Goal: Navigation & Orientation: Find specific page/section

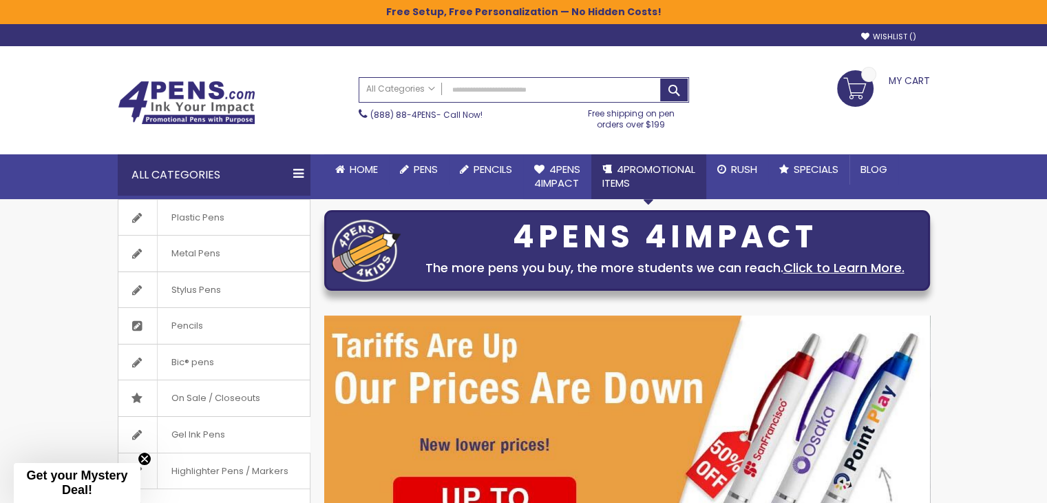
click at [639, 176] on span "4PROMOTIONAL ITEMS" at bounding box center [648, 176] width 93 height 28
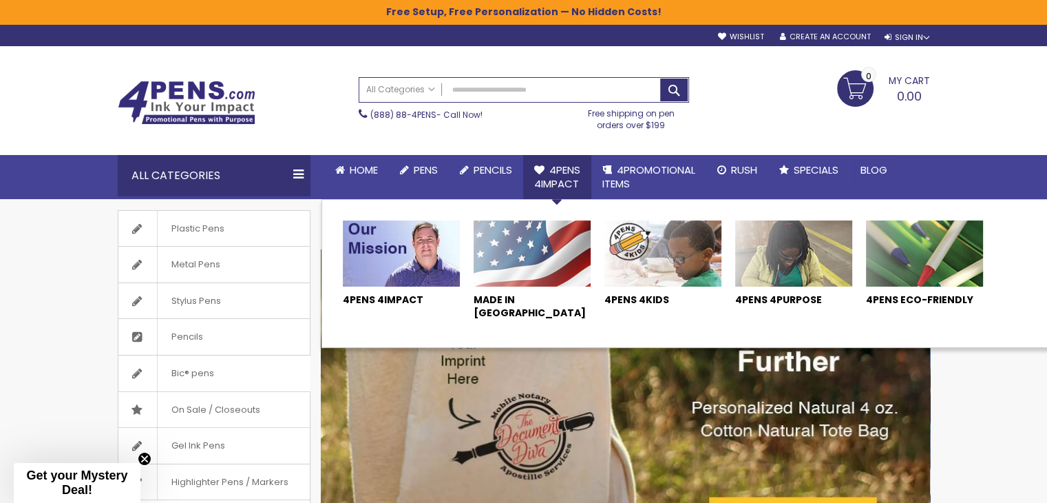
click at [793, 271] on img at bounding box center [793, 253] width 117 height 66
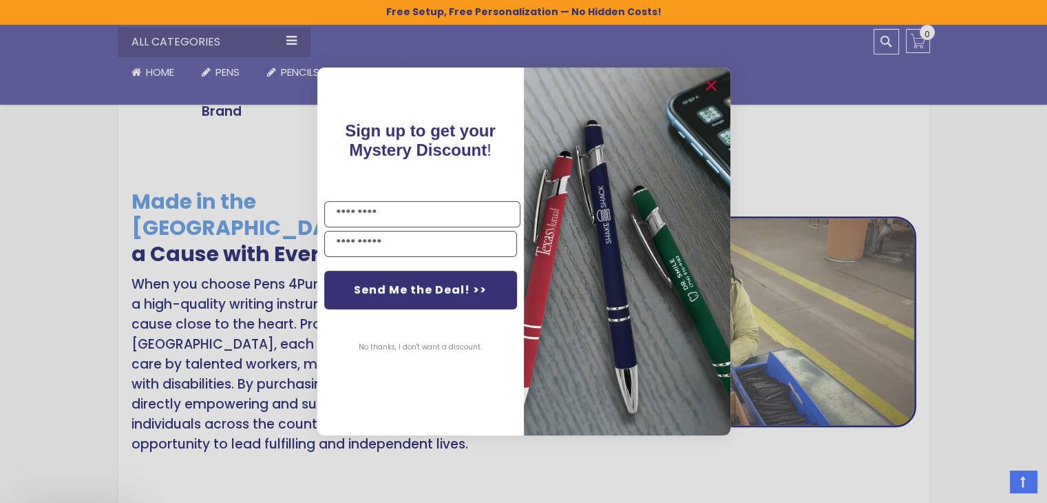
scroll to position [919, 0]
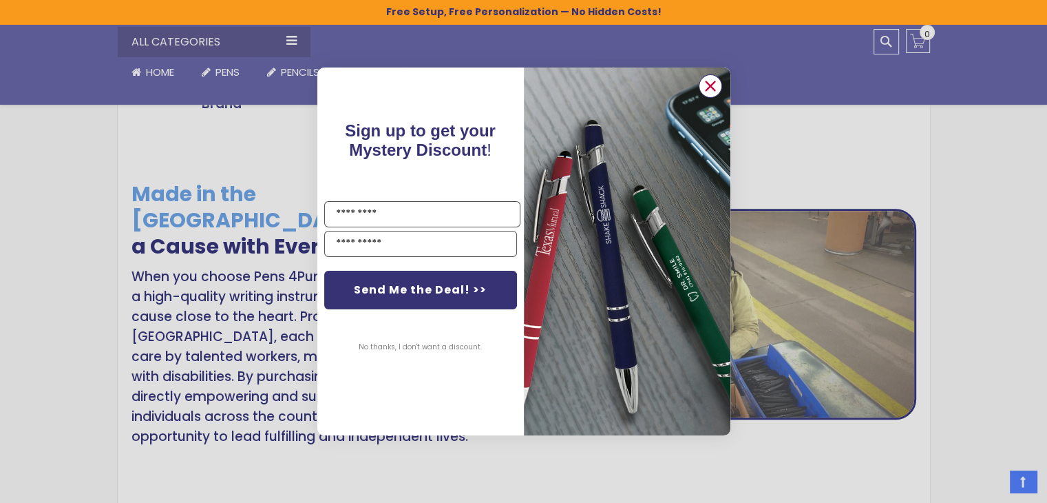
click at [710, 85] on icon "Close dialog" at bounding box center [710, 86] width 9 height 9
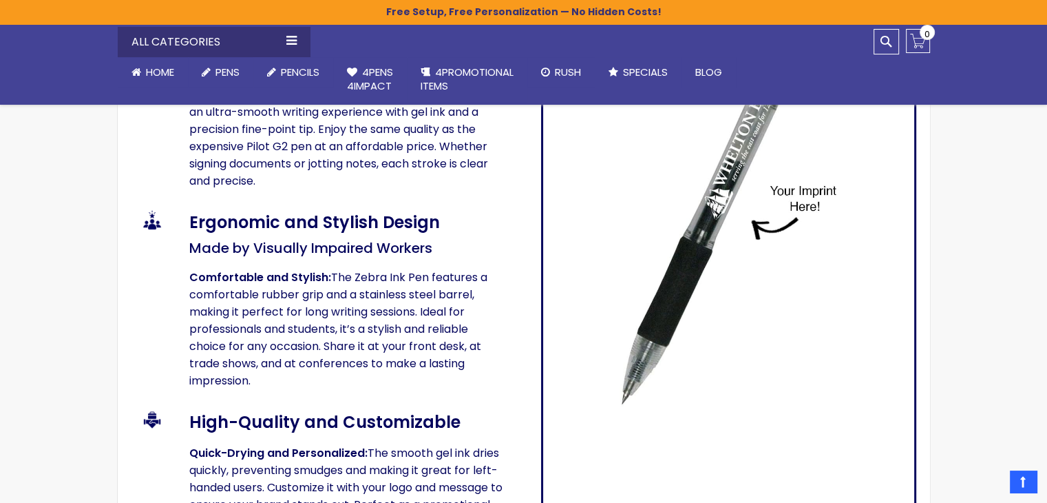
scroll to position [1308, 0]
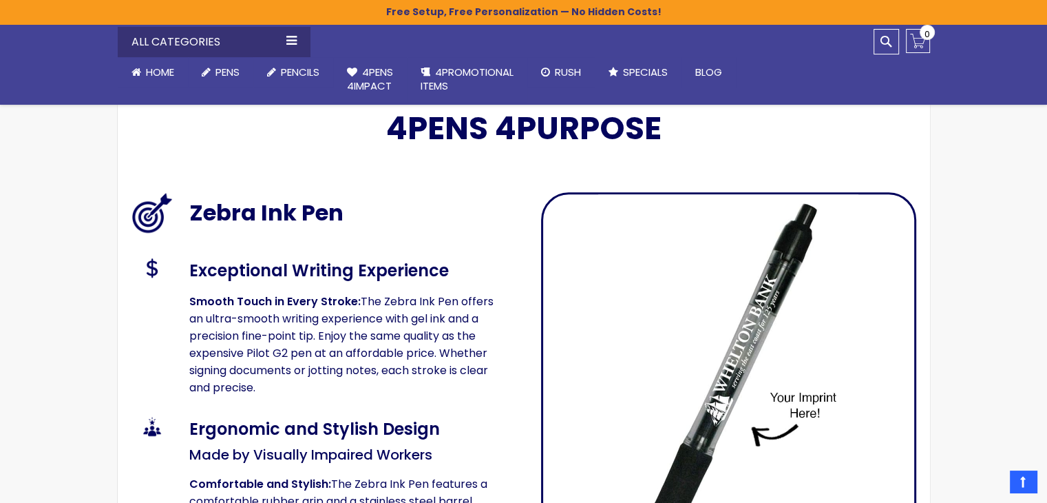
click at [699, 316] on img at bounding box center [728, 408] width 260 height 428
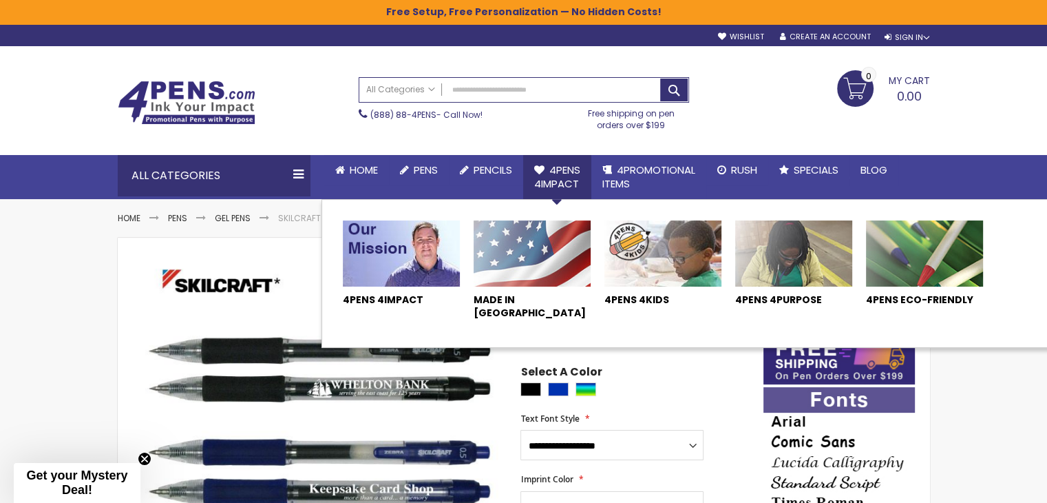
click at [766, 249] on img at bounding box center [793, 253] width 117 height 66
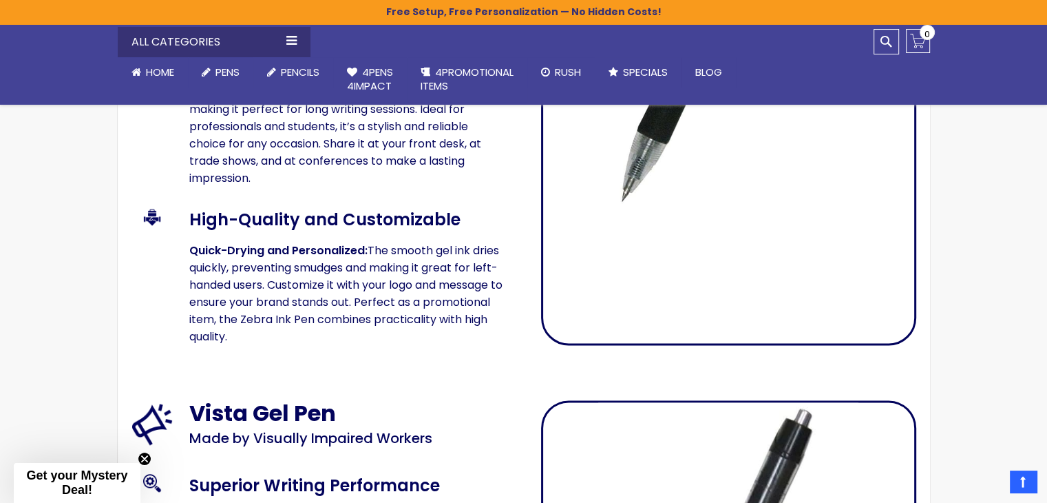
scroll to position [1647, 0]
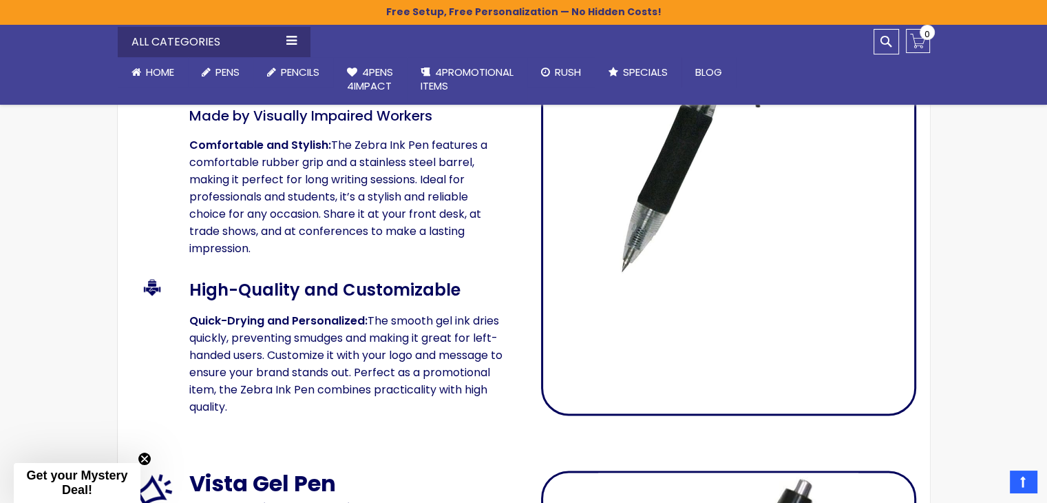
click at [646, 234] on img at bounding box center [728, 69] width 260 height 428
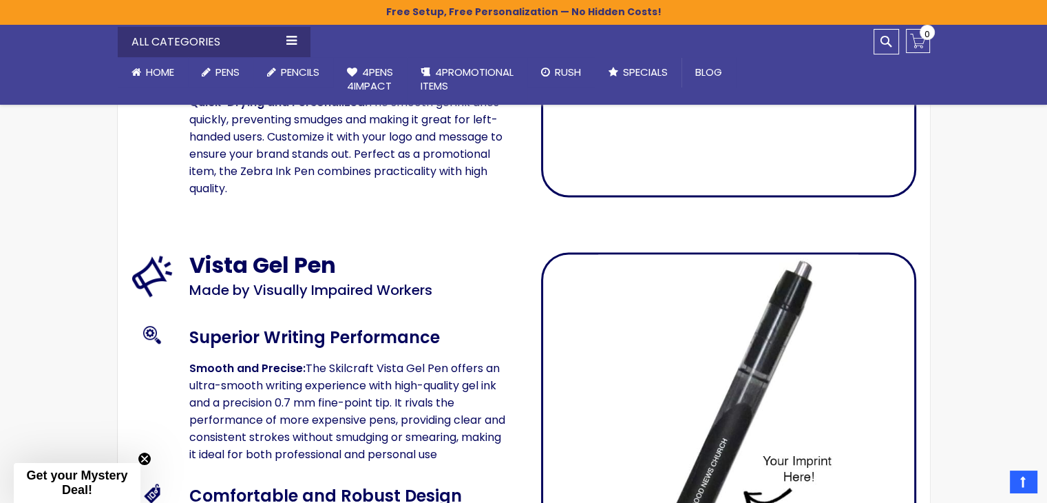
scroll to position [1991, 0]
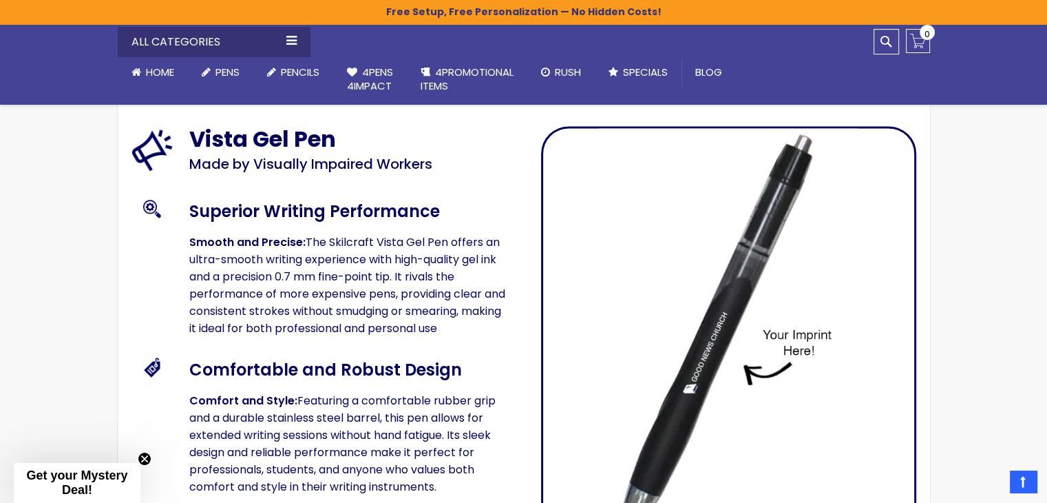
click at [699, 338] on img at bounding box center [728, 346] width 260 height 436
